Goal: Find specific page/section

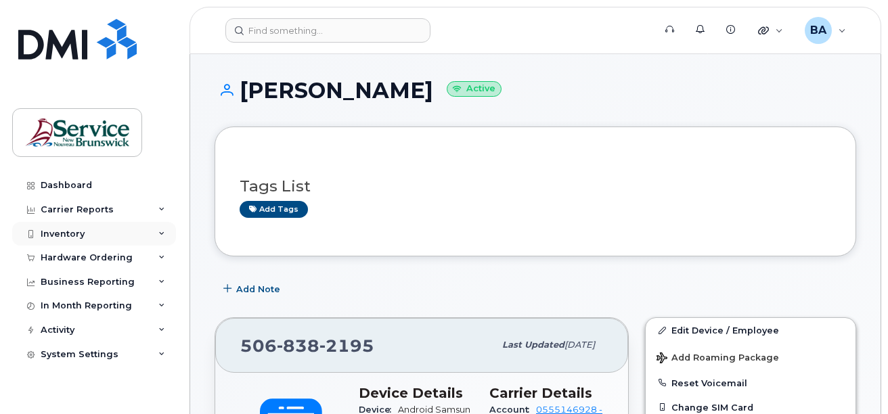
click at [55, 232] on div "Inventory" at bounding box center [63, 234] width 44 height 11
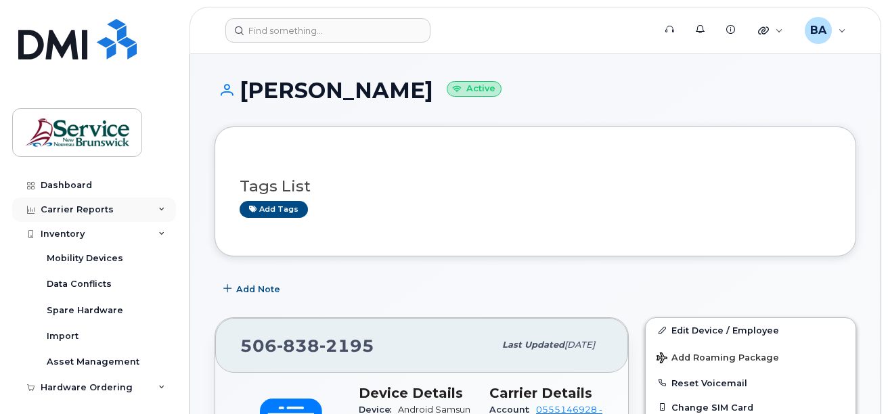
click at [159, 209] on icon at bounding box center [161, 209] width 7 height 7
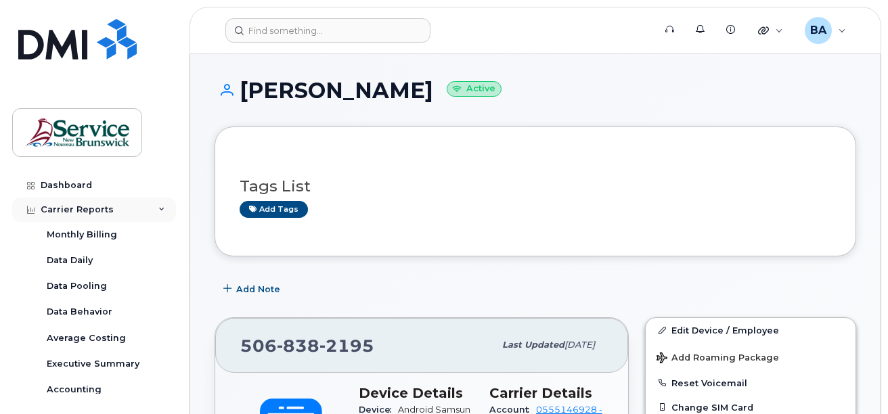
click at [160, 208] on icon at bounding box center [161, 209] width 7 height 7
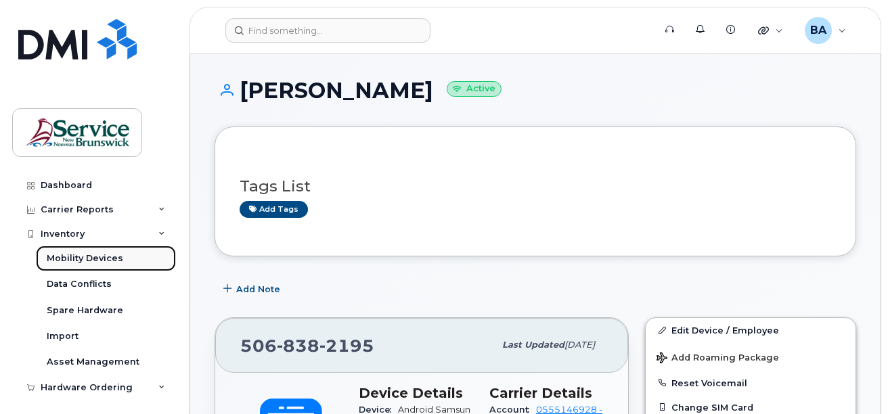
click at [80, 258] on div "Mobility Devices" at bounding box center [85, 258] width 76 height 12
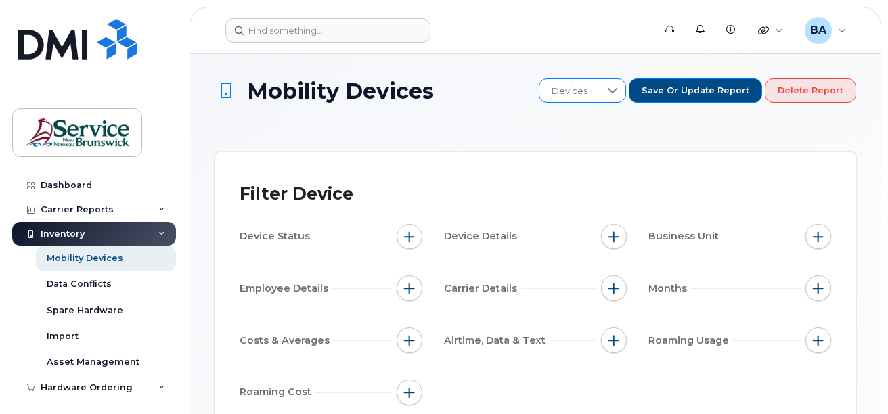
click at [618, 95] on icon at bounding box center [612, 90] width 11 height 11
click at [753, 117] on div "Mobility Devices Devices Save or Update Report Delete Report" at bounding box center [536, 103] width 642 height 49
click at [62, 252] on div "Mobility Devices" at bounding box center [85, 258] width 76 height 12
click at [93, 209] on div "Carrier Reports" at bounding box center [77, 209] width 73 height 11
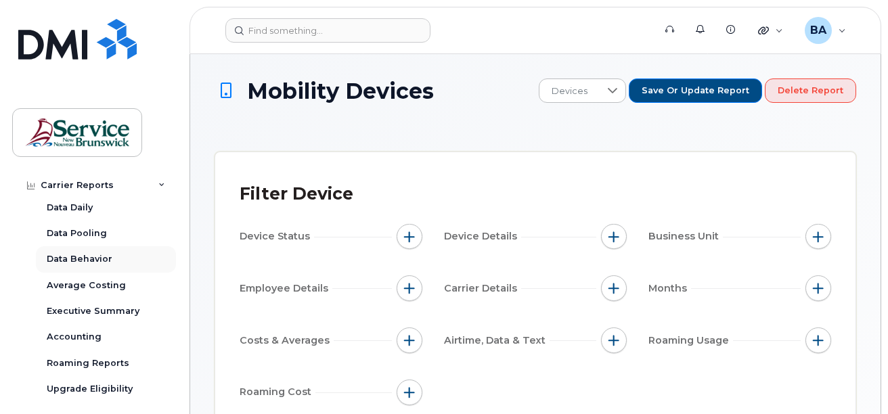
scroll to position [68, 0]
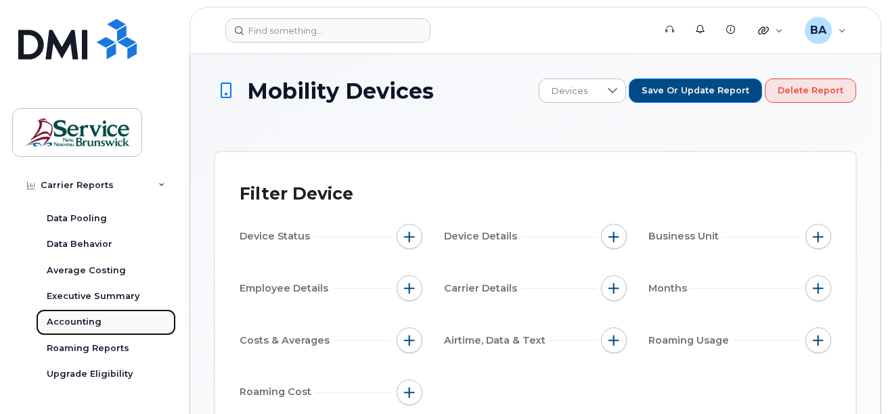
click at [76, 319] on div "Accounting" at bounding box center [74, 322] width 55 height 12
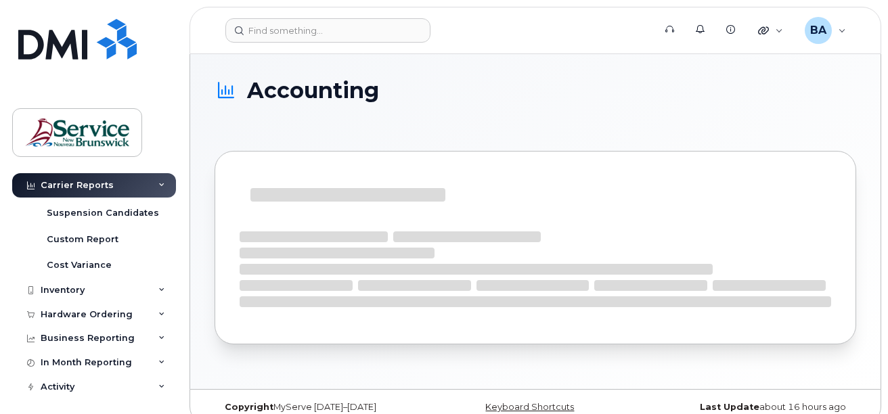
scroll to position [309, 0]
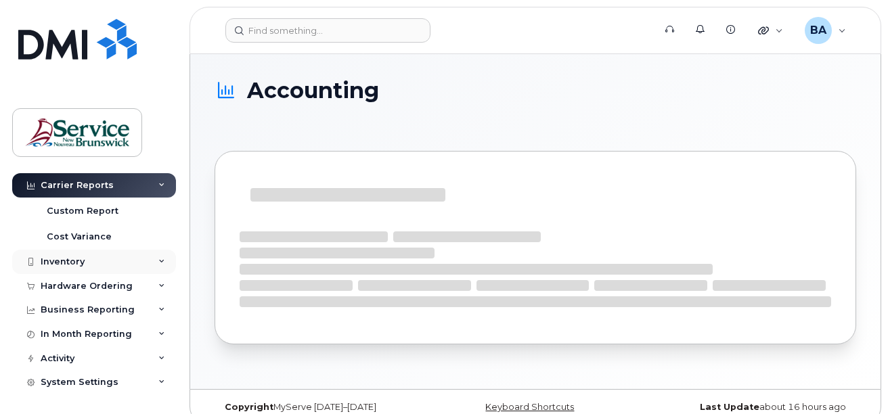
click at [72, 258] on div "Inventory" at bounding box center [63, 261] width 44 height 11
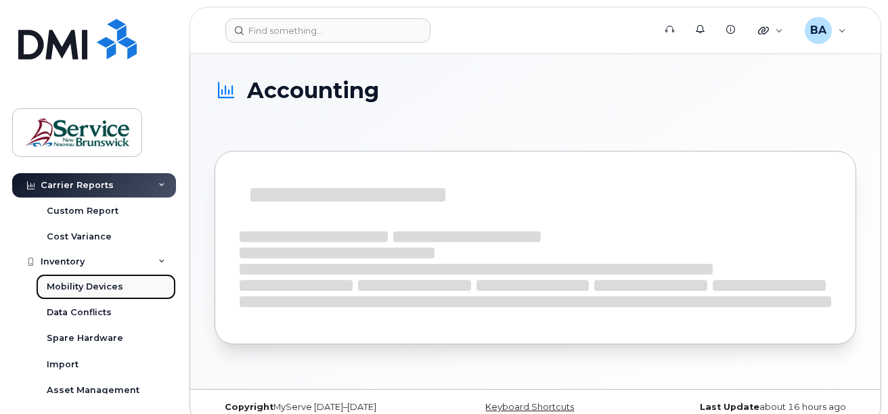
click at [70, 283] on div "Mobility Devices" at bounding box center [85, 287] width 76 height 12
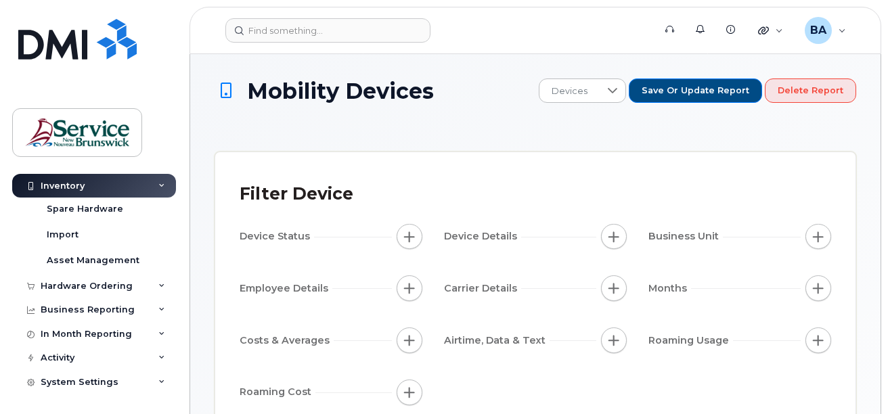
scroll to position [102, 0]
click at [614, 241] on span "button" at bounding box center [613, 236] width 11 height 11
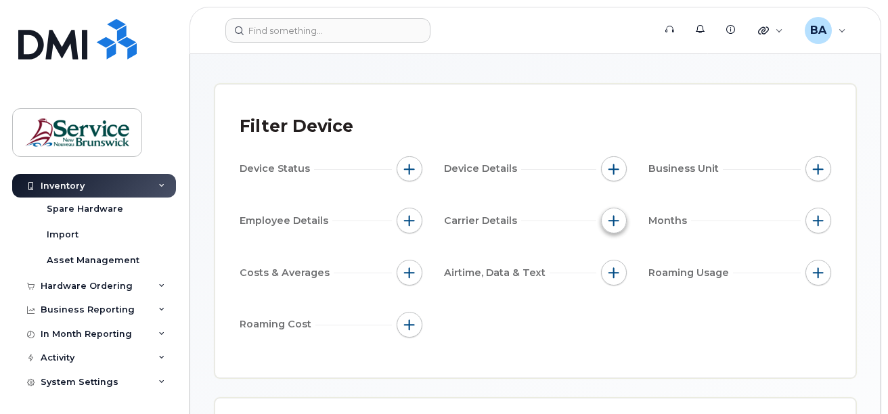
click at [609, 223] on span "button" at bounding box center [613, 220] width 11 height 11
click at [813, 166] on span "button" at bounding box center [818, 169] width 11 height 11
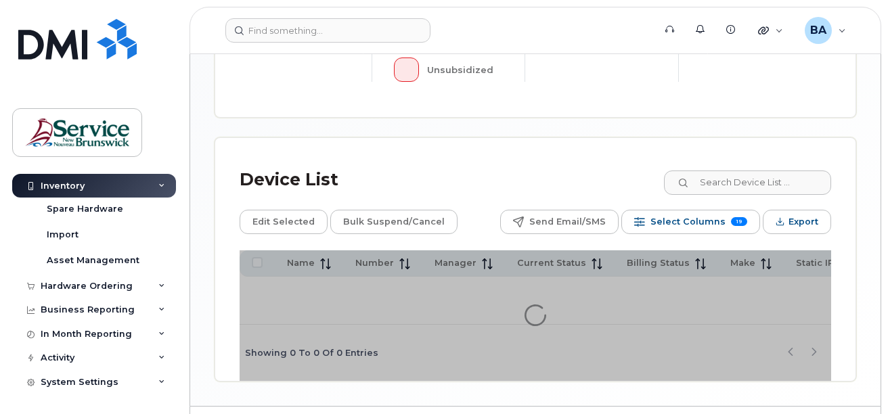
scroll to position [648, 0]
